Goal: Task Accomplishment & Management: Manage account settings

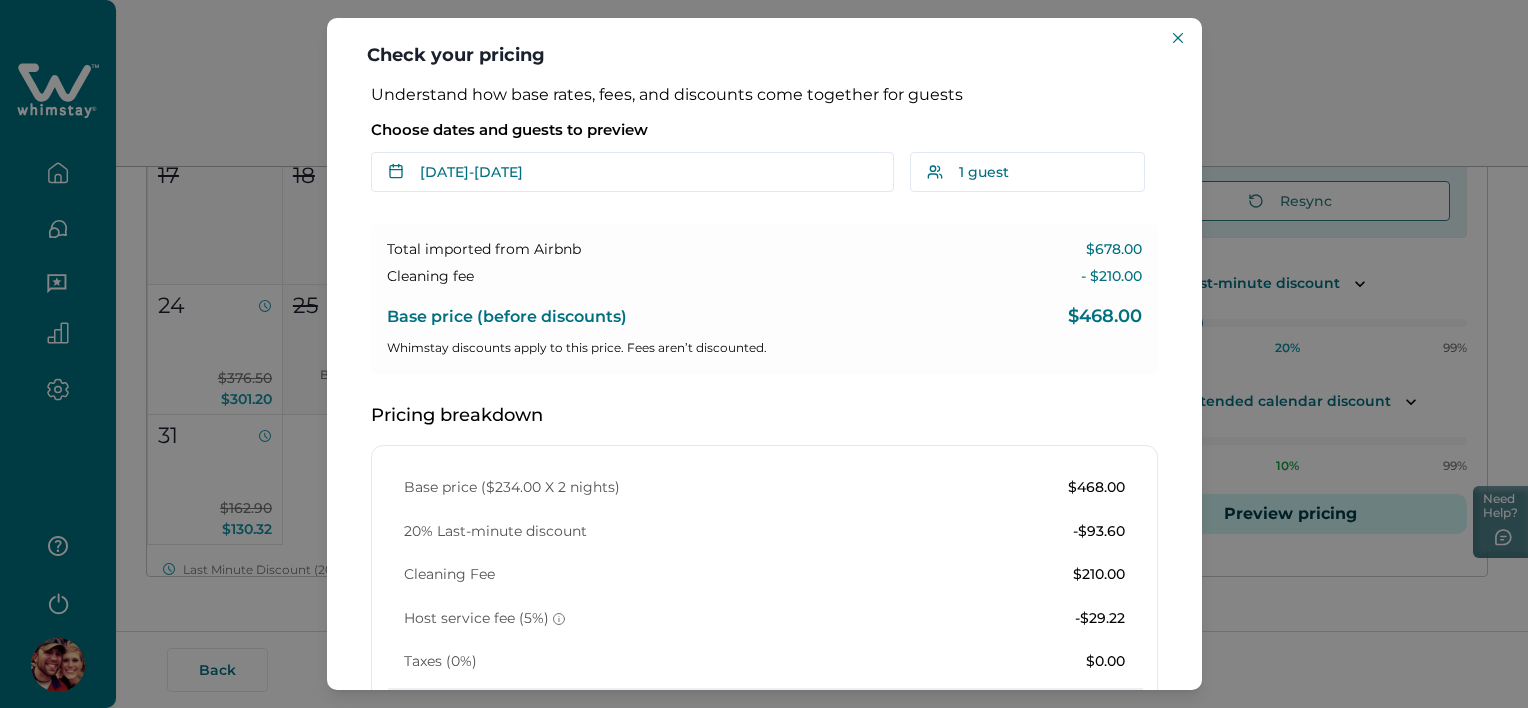
click at [464, 150] on div "Choose dates and guests to preview Sep 18 - Sep 20 Su Mo Tu We Th Fr Sa Su Mo T…" at bounding box center [764, 152] width 787 height 80
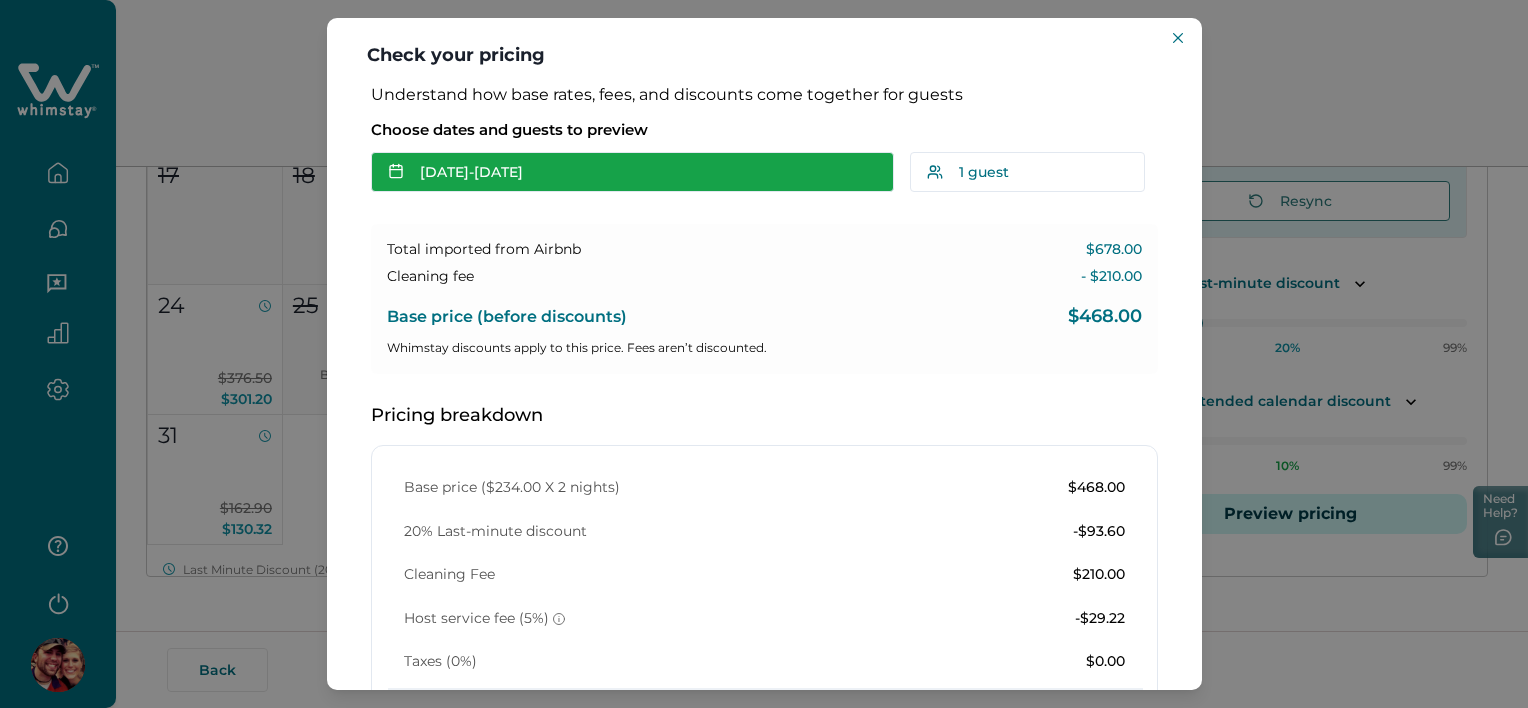
click at [472, 168] on button "Sep 18 - Sep 20" at bounding box center [632, 172] width 523 height 40
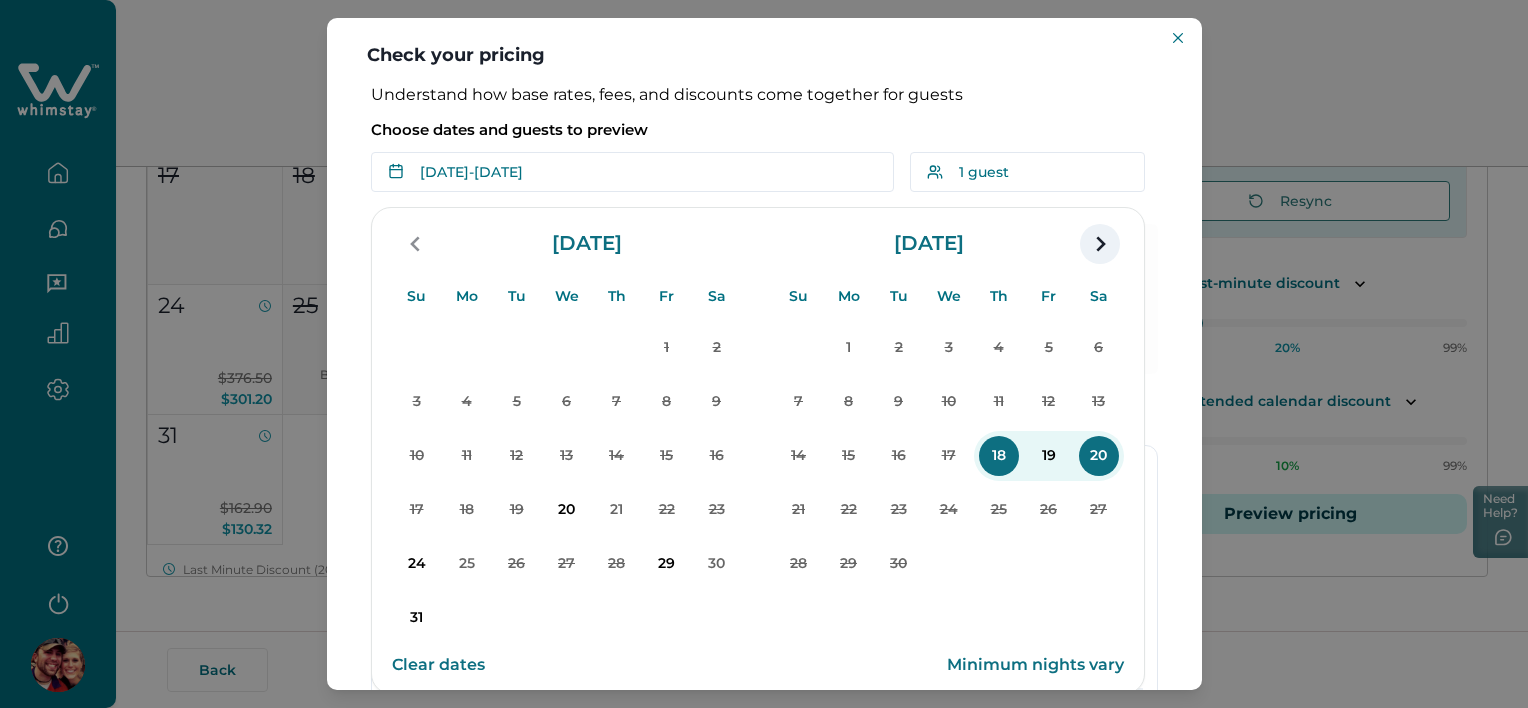
click at [1090, 253] on icon "navigation button" at bounding box center [1100, 244] width 32 height 36
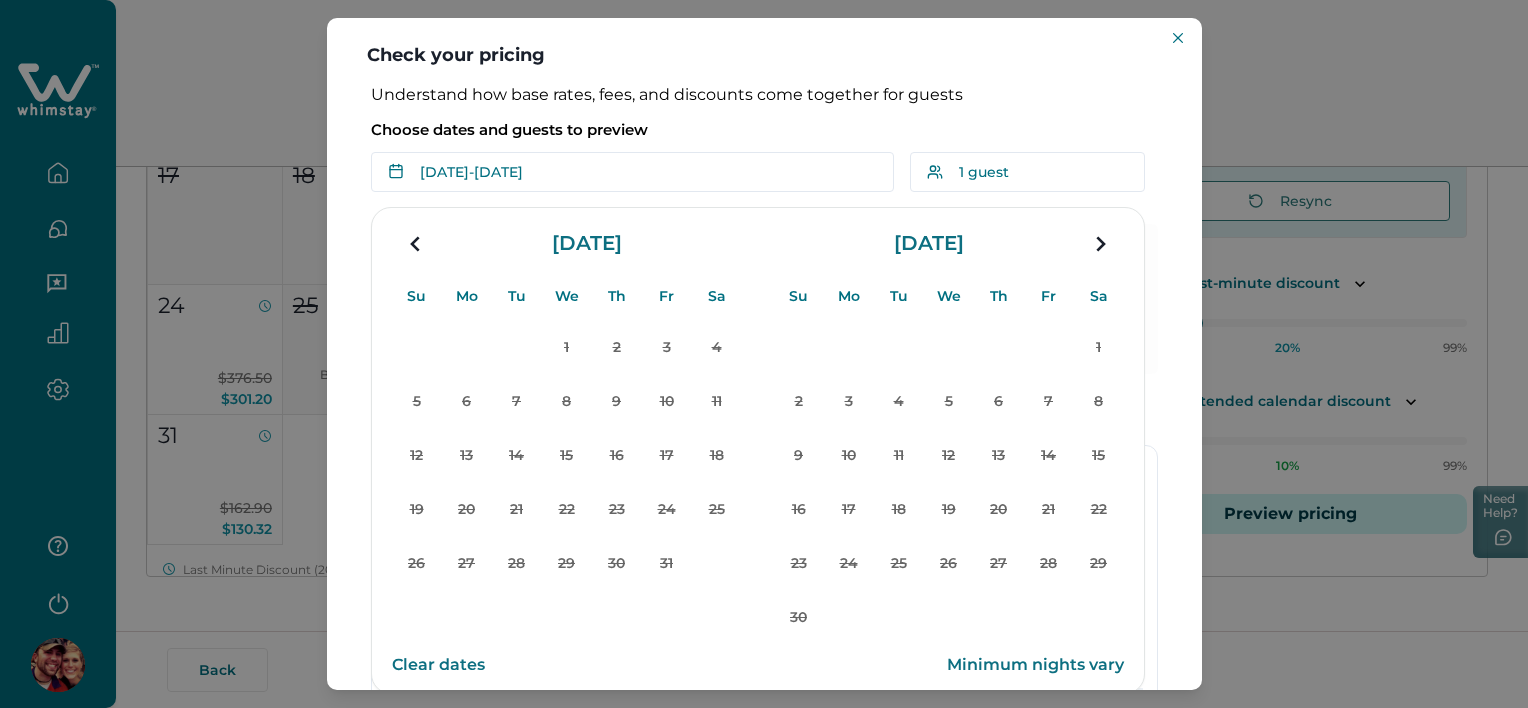
click at [151, 252] on div "Check your pricing Understand how base rates, fees, and discounts come together…" at bounding box center [764, 354] width 1528 height 708
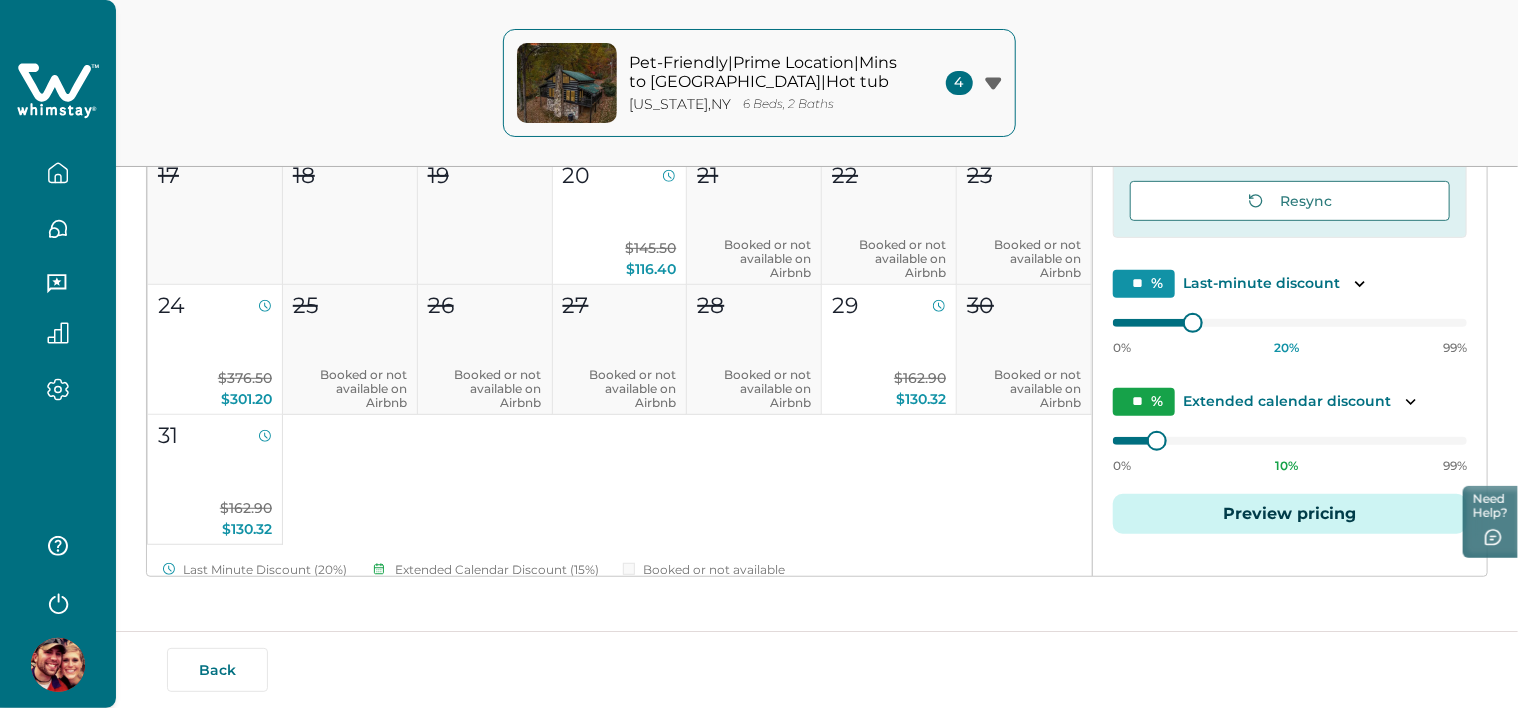
click at [58, 175] on icon "button" at bounding box center [58, 178] width 6 height 8
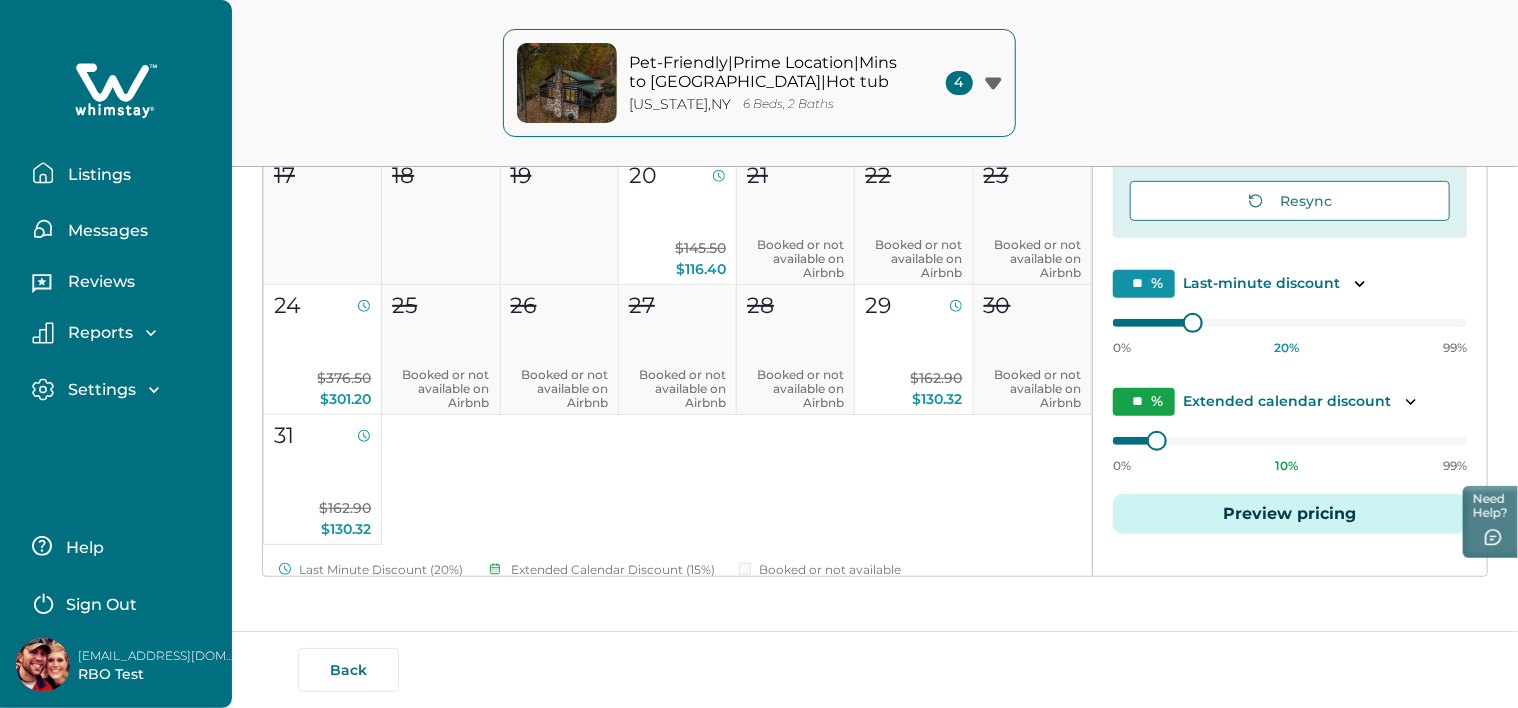
click at [58, 175] on button "Listings" at bounding box center [124, 173] width 184 height 40
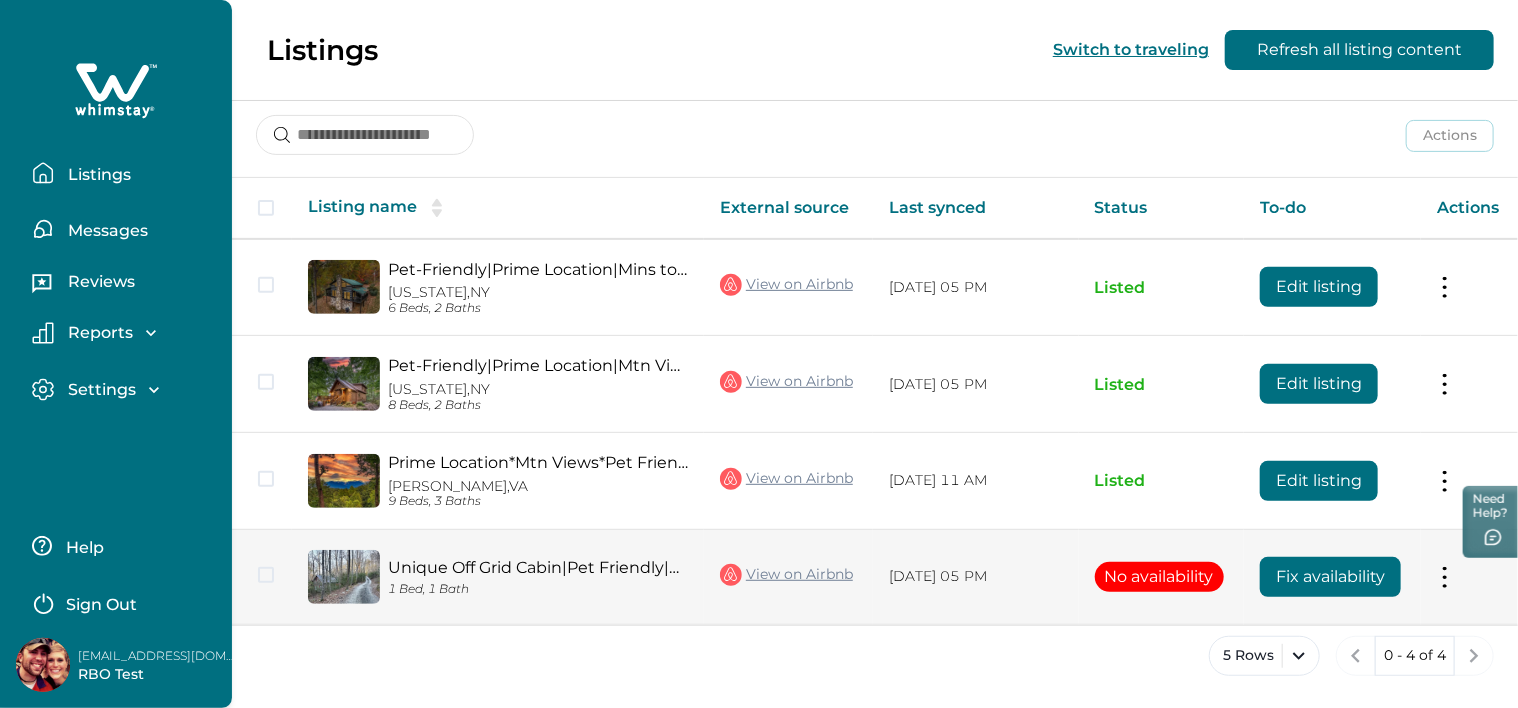
scroll to position [258, 0]
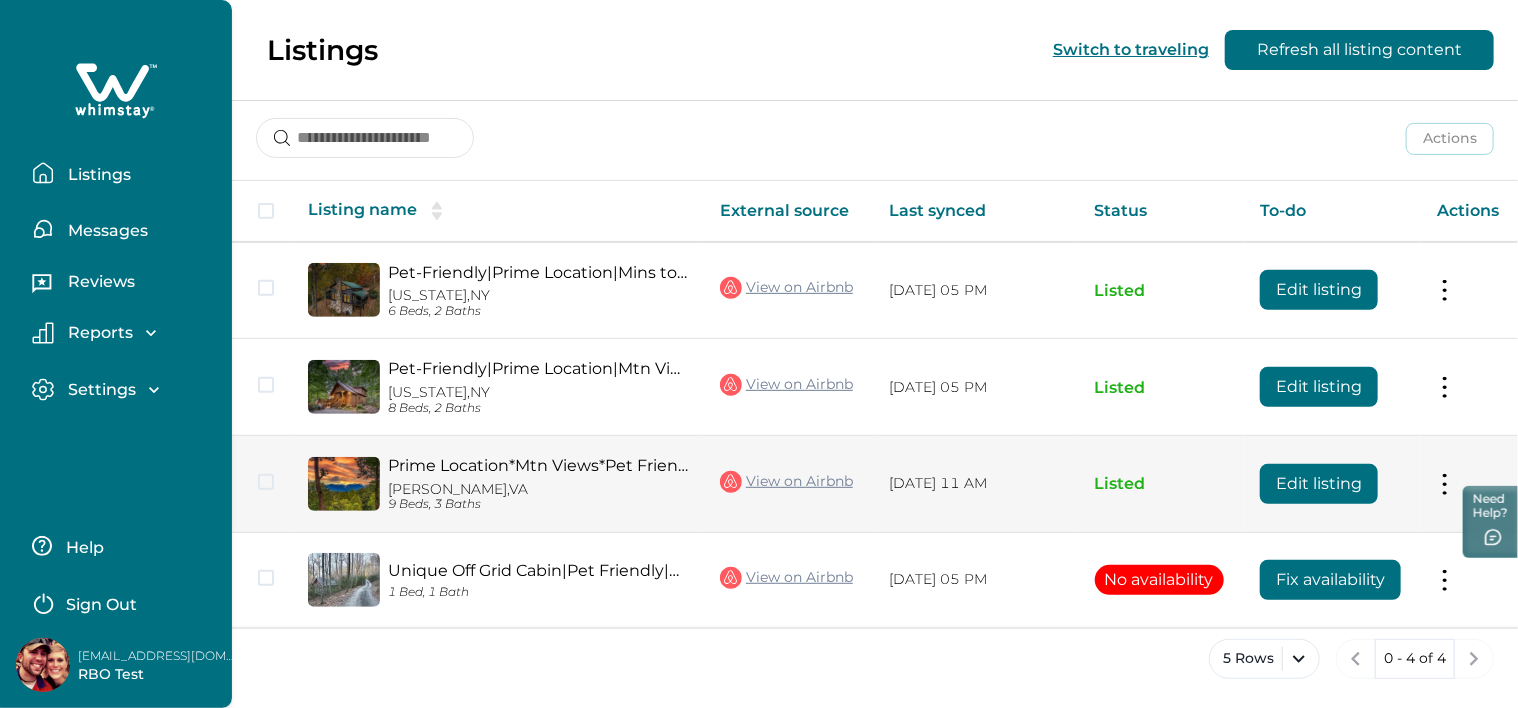
click at [1340, 479] on button "Edit listing" at bounding box center [1319, 484] width 118 height 40
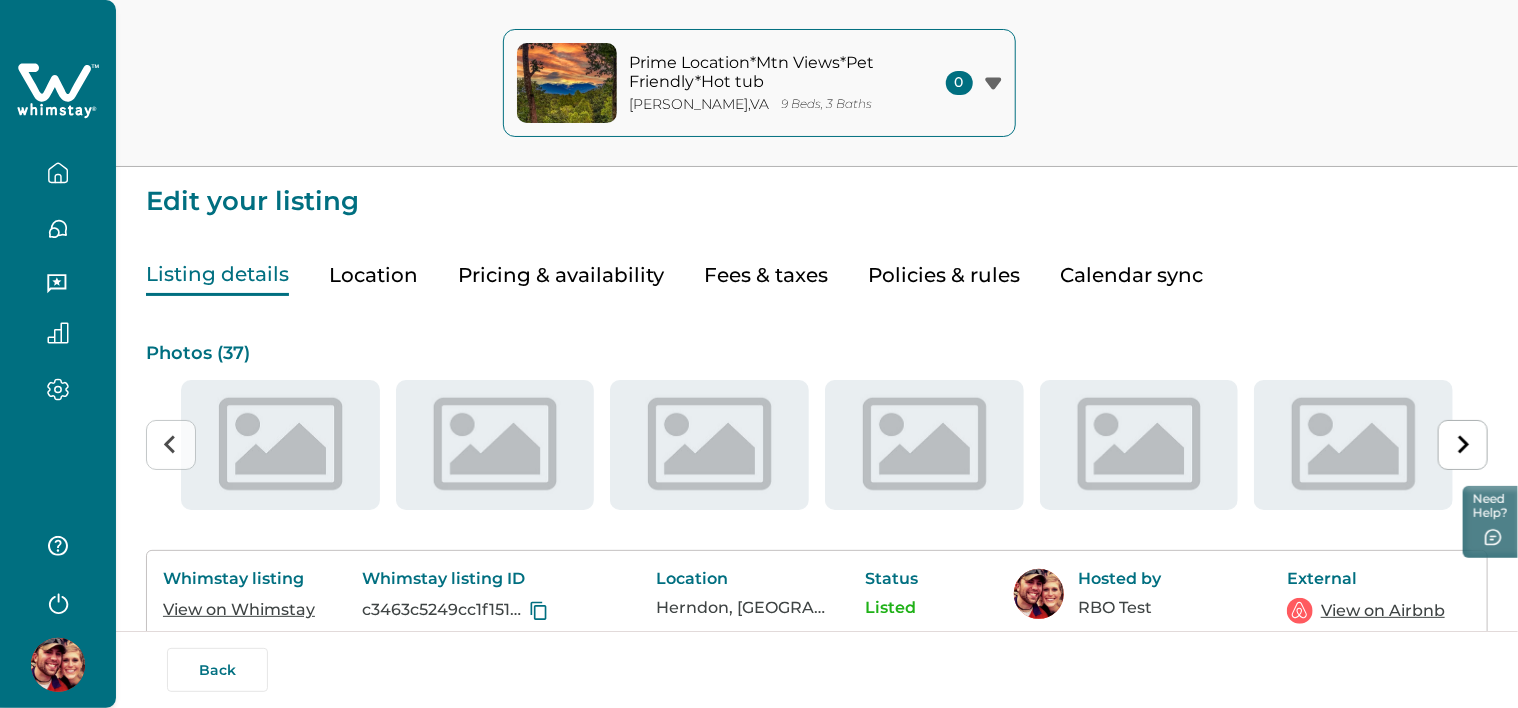
type input "**"
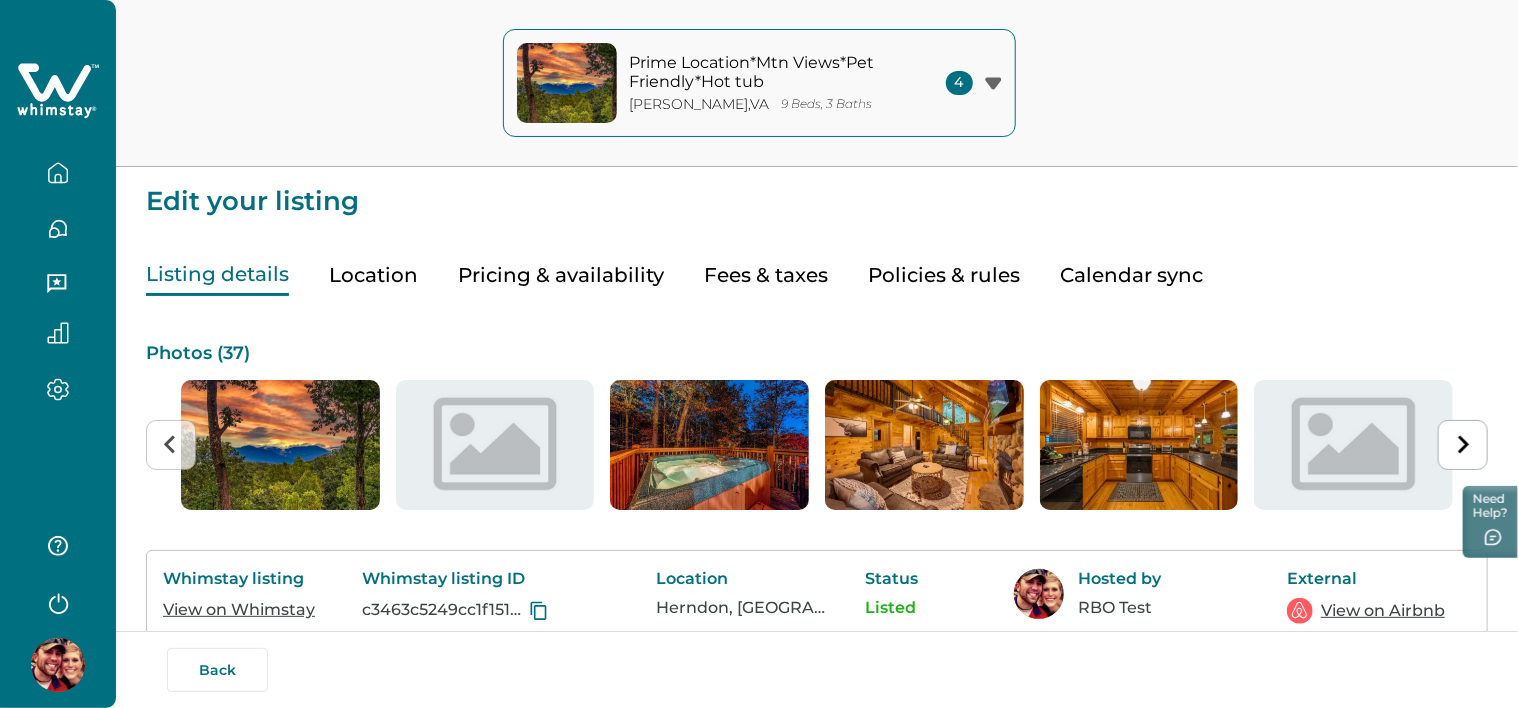
click at [537, 267] on button "Pricing & availability" at bounding box center [561, 275] width 206 height 41
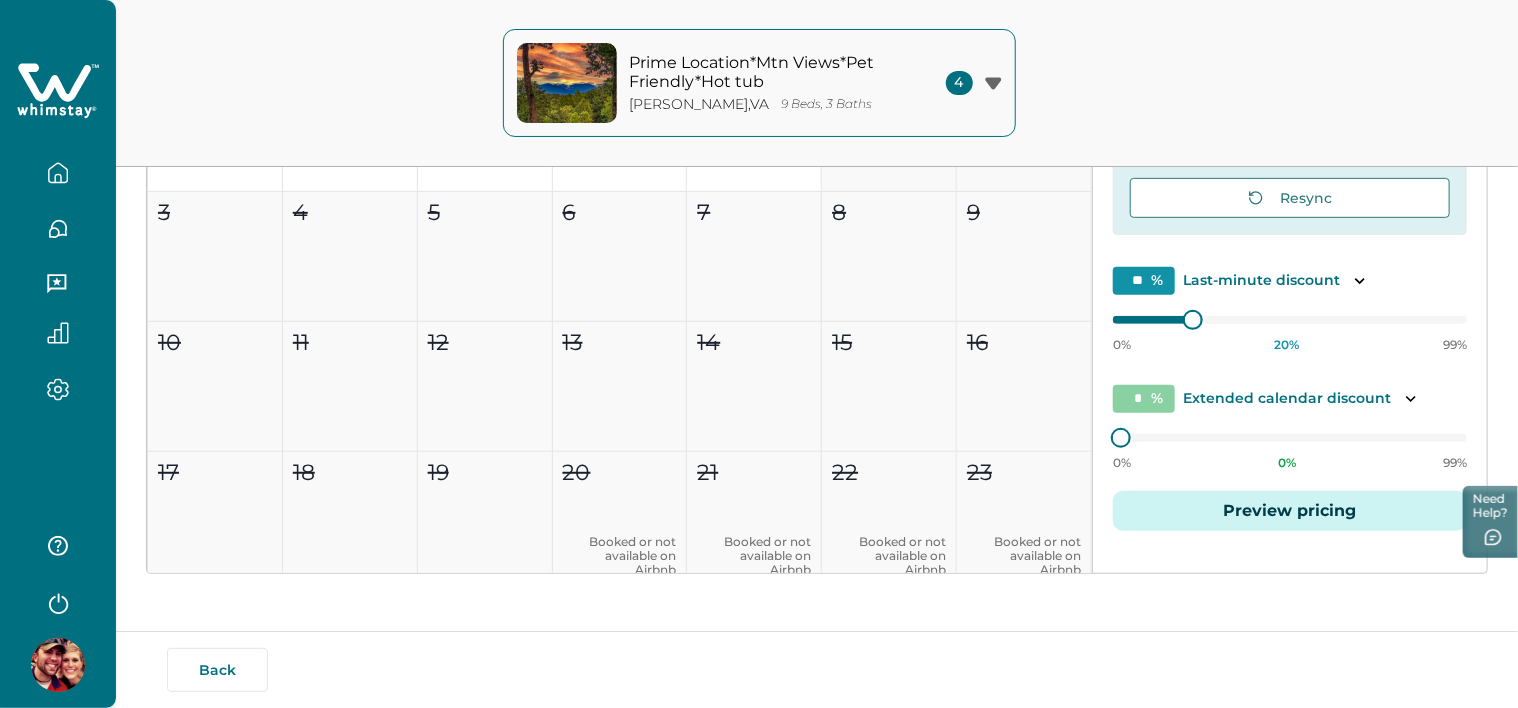
scroll to position [404, 0]
click at [1304, 515] on button "Preview pricing" at bounding box center [1290, 510] width 354 height 40
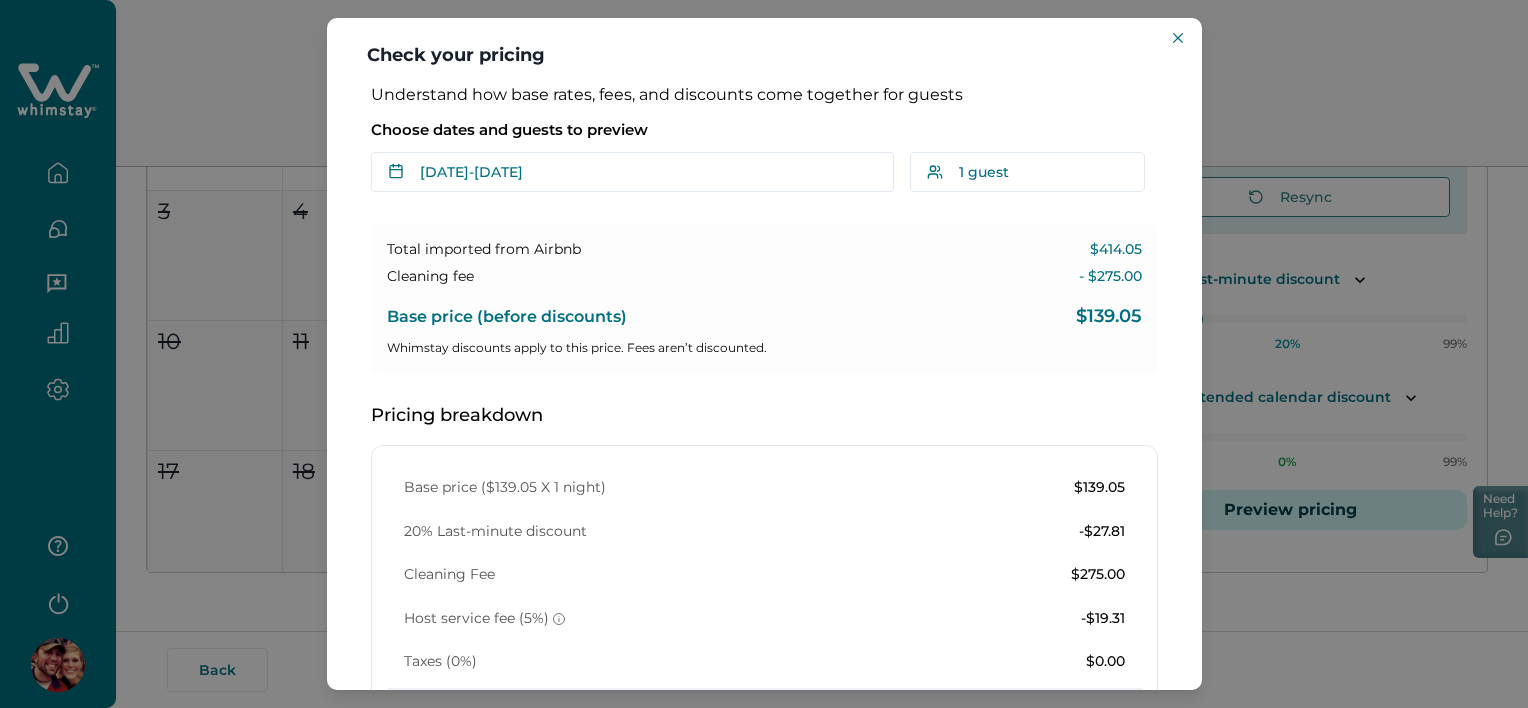
click at [1164, 184] on div "Understand how base rates, fees, and discounts come together for guests Choose …" at bounding box center [764, 573] width 827 height 977
click at [1168, 40] on button "Close" at bounding box center [1178, 38] width 24 height 24
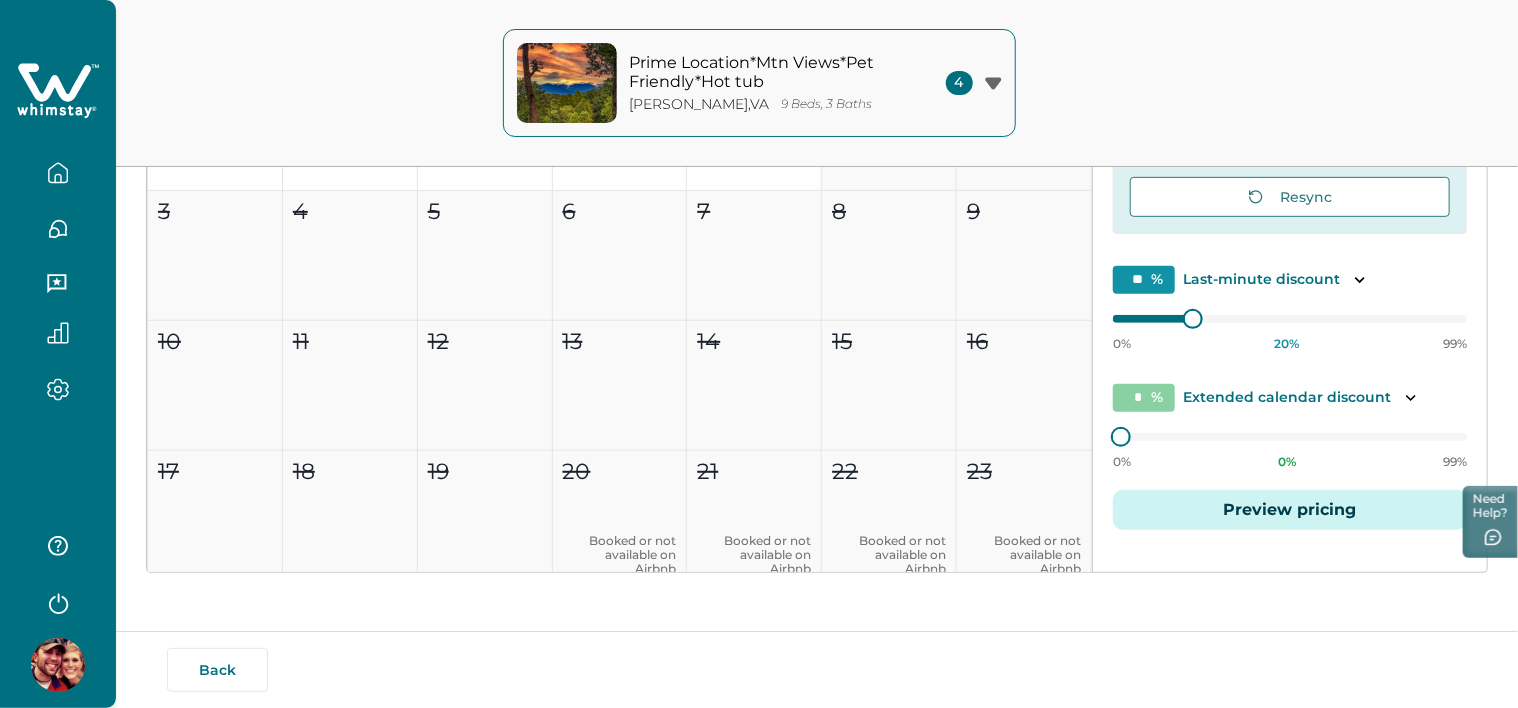
click at [1219, 508] on button "Preview pricing" at bounding box center [1290, 510] width 354 height 40
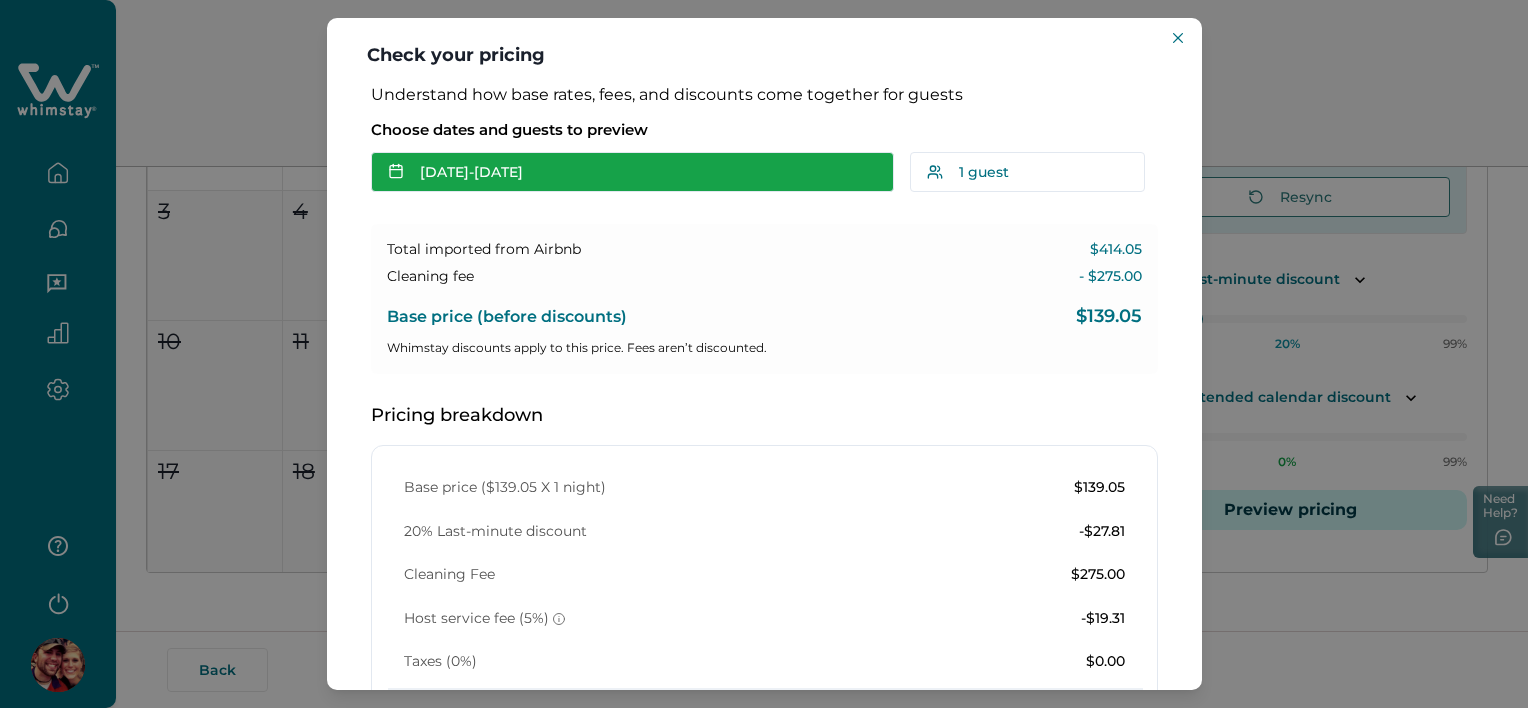
click at [564, 184] on button "Sep 03 - Sep 04" at bounding box center [632, 172] width 523 height 40
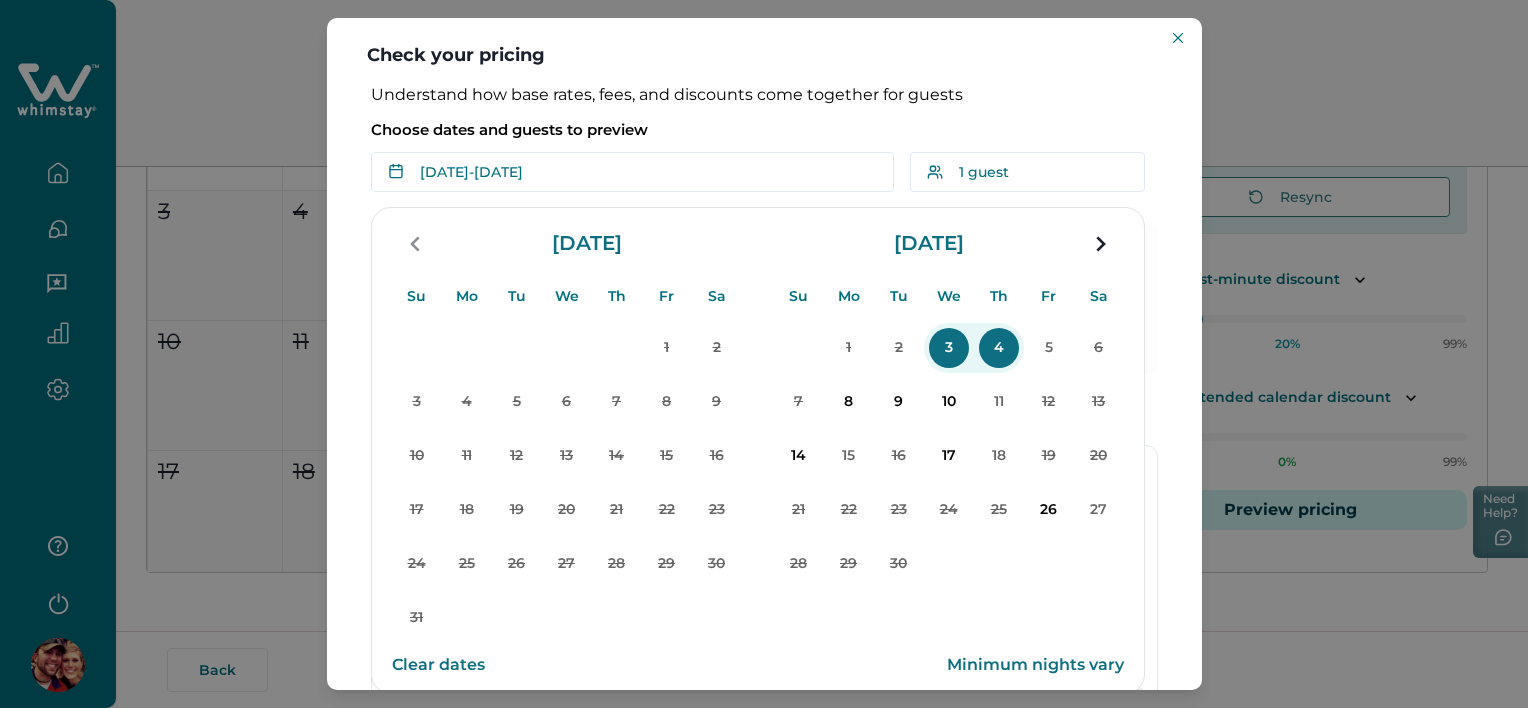
click at [1048, 129] on p "Choose dates and guests to preview" at bounding box center [764, 130] width 787 height 20
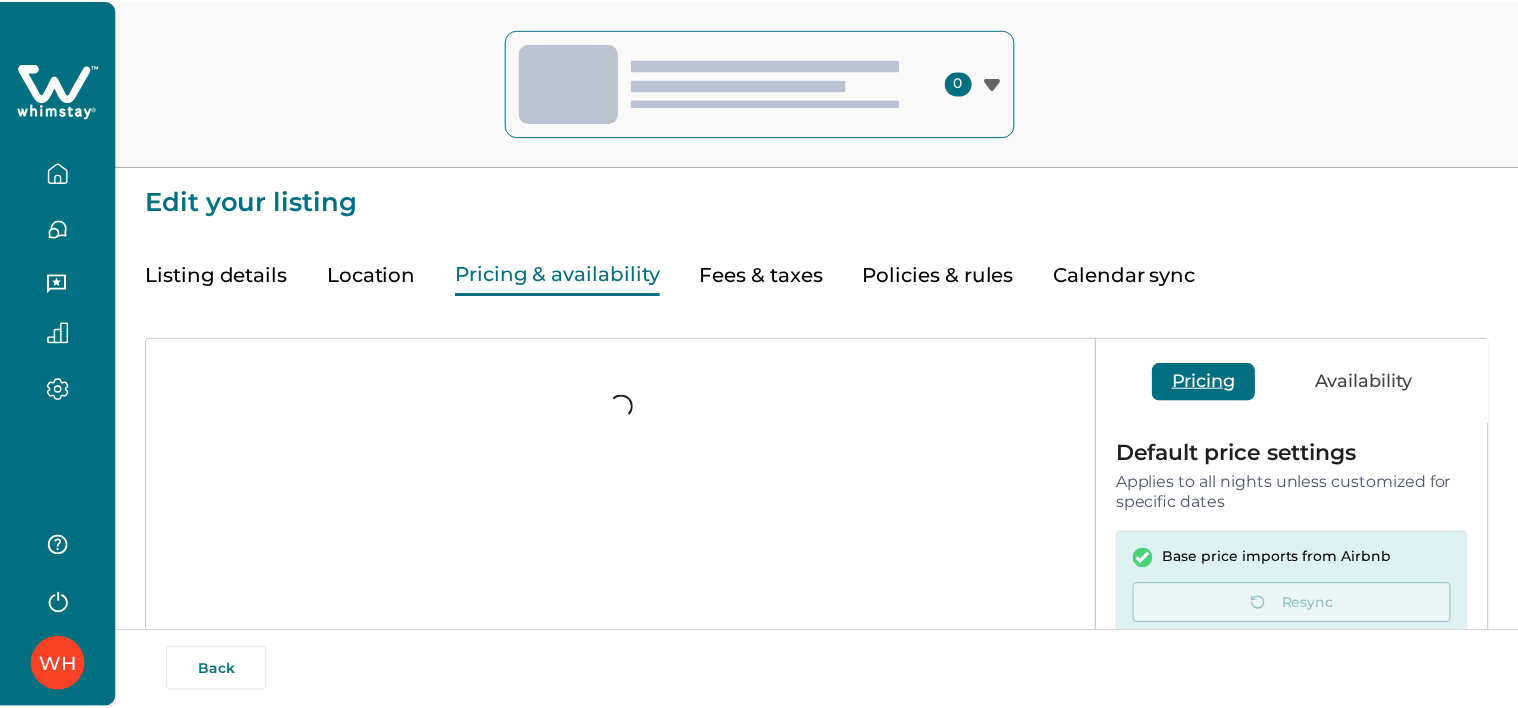
scroll to position [404, 0]
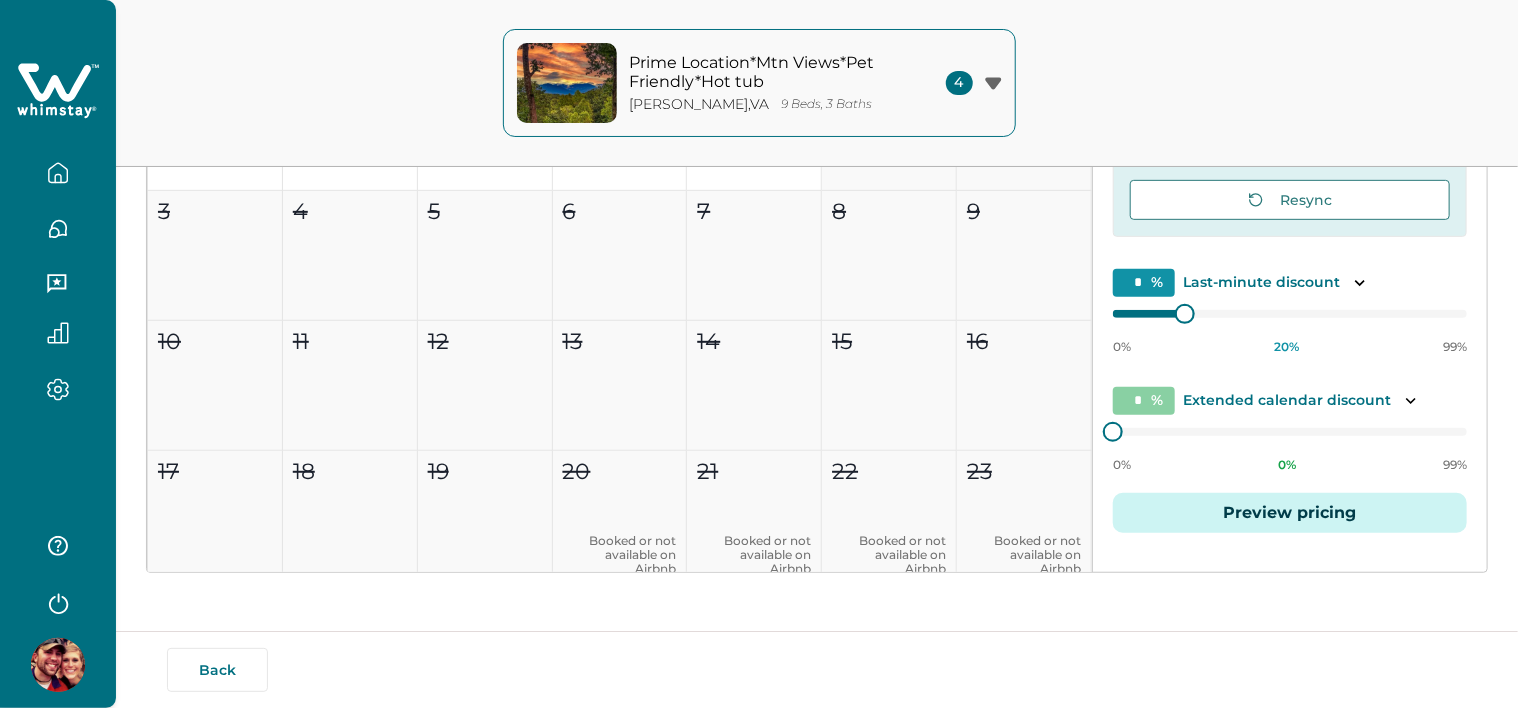
click at [61, 179] on icon "button" at bounding box center [58, 178] width 6 height 8
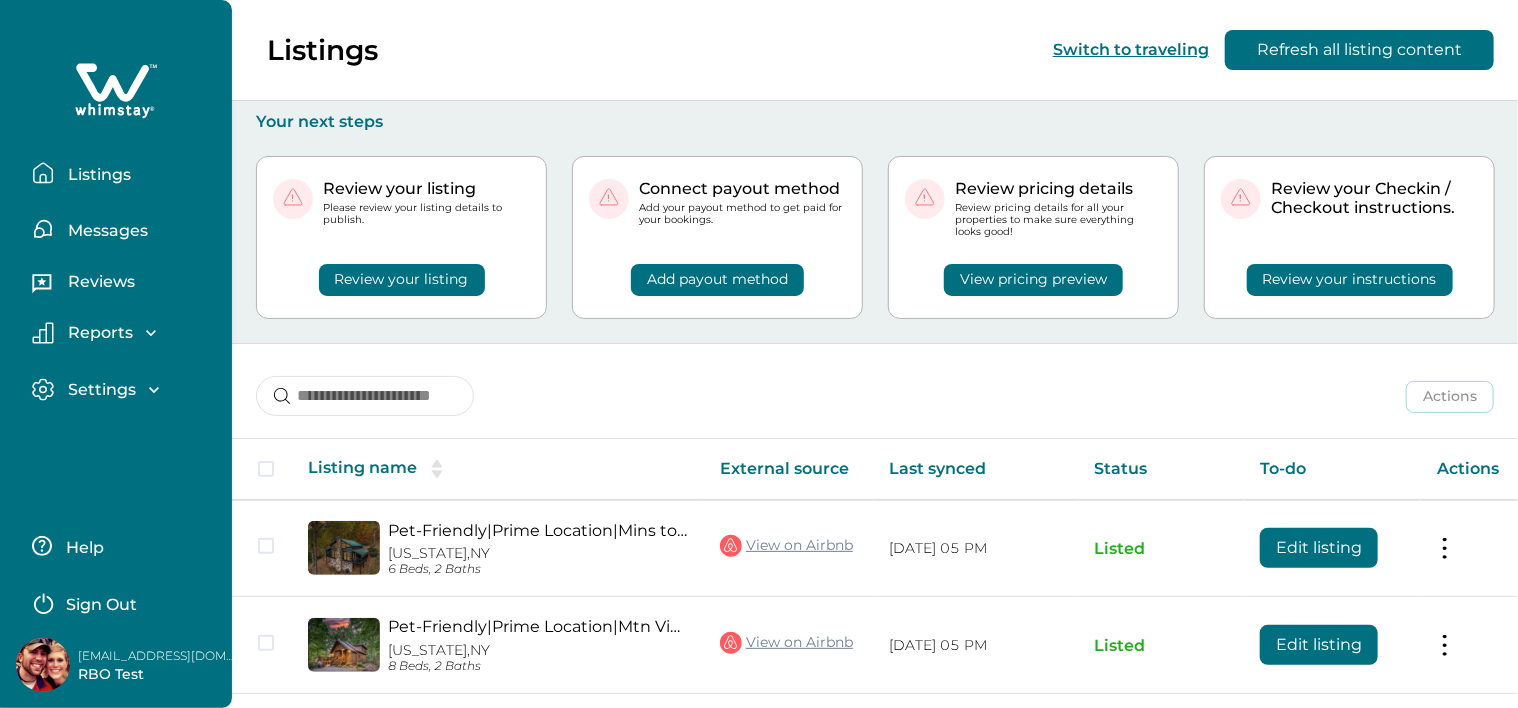
scroll to position [258, 0]
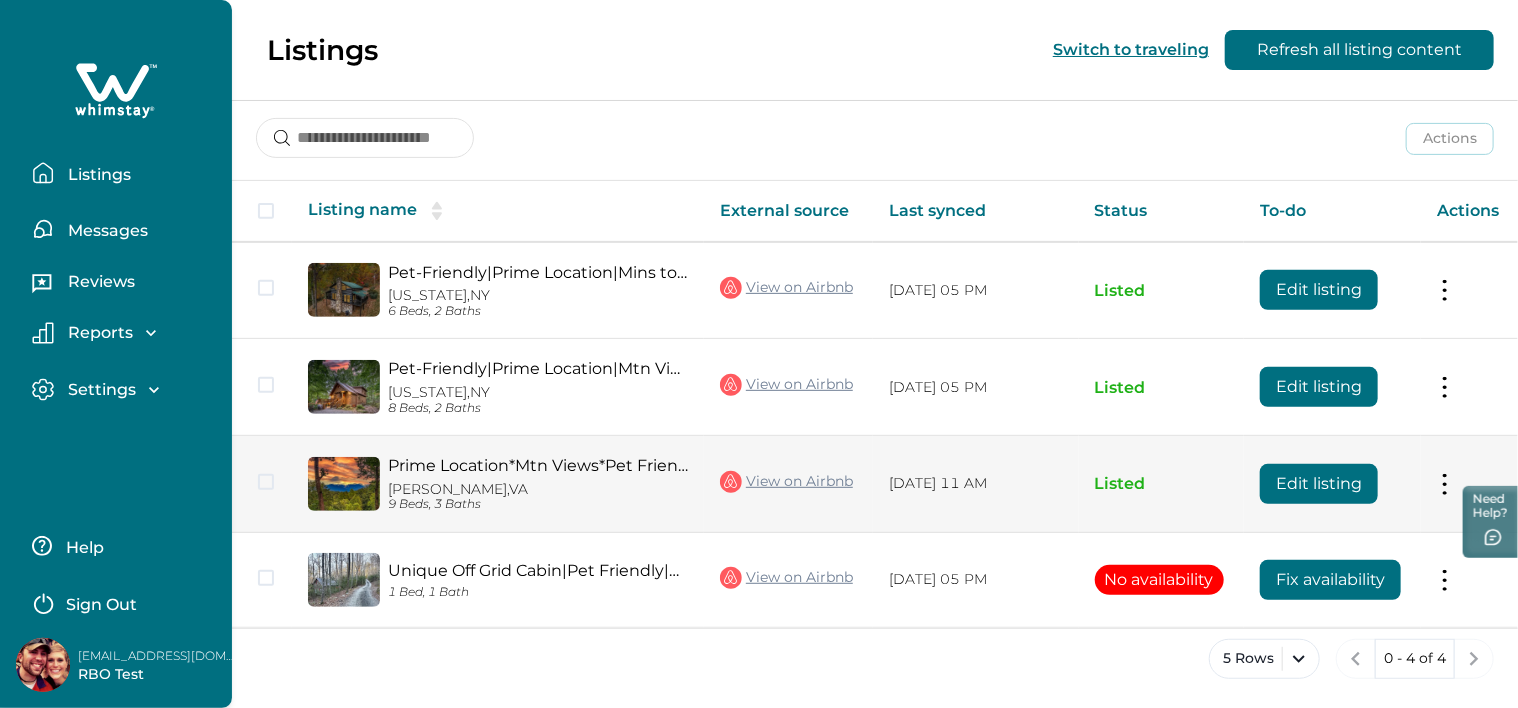
click at [760, 478] on link "View on Airbnb" at bounding box center [786, 482] width 133 height 26
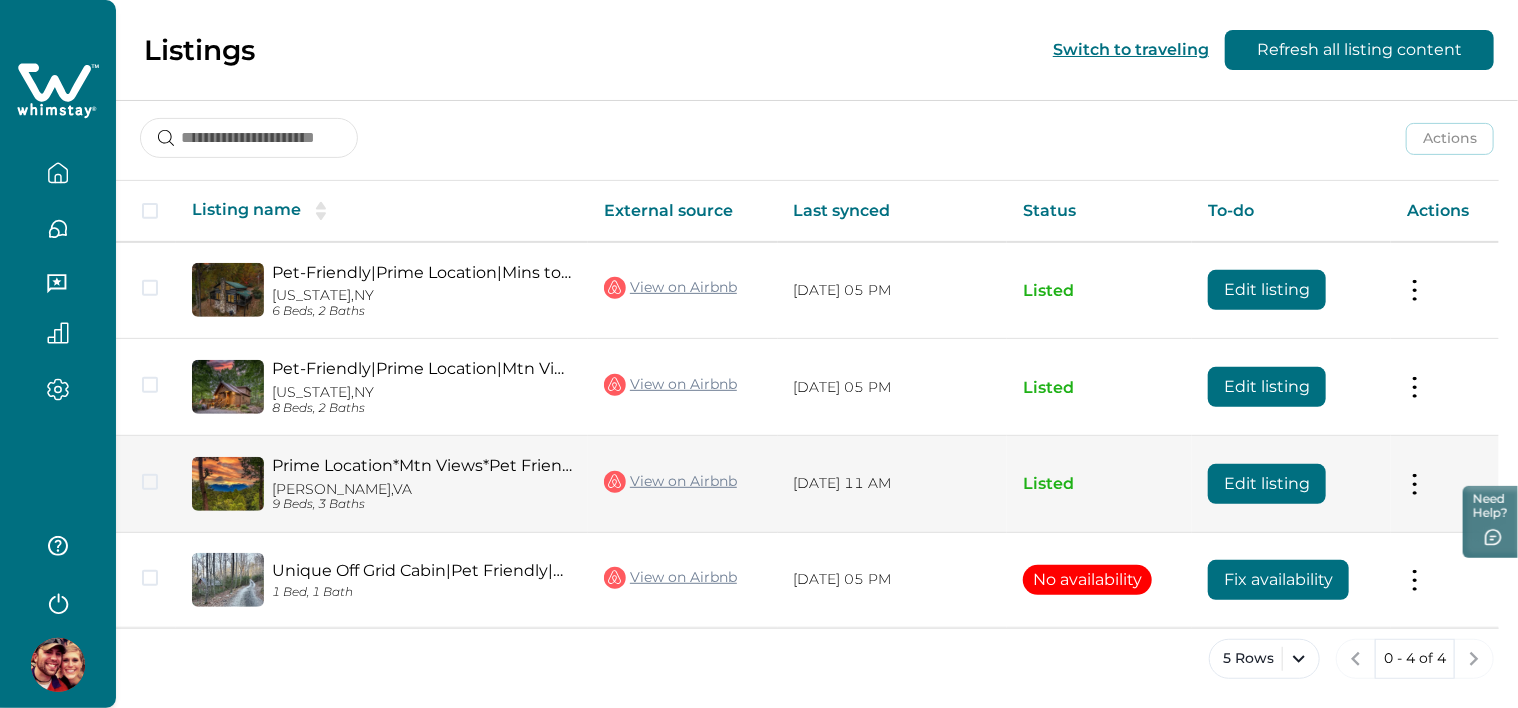
click at [437, 461] on link "Prime Location*Mtn Views*Pet Friendly*Hot tub" at bounding box center [422, 465] width 300 height 19
